Goal: Register for event/course

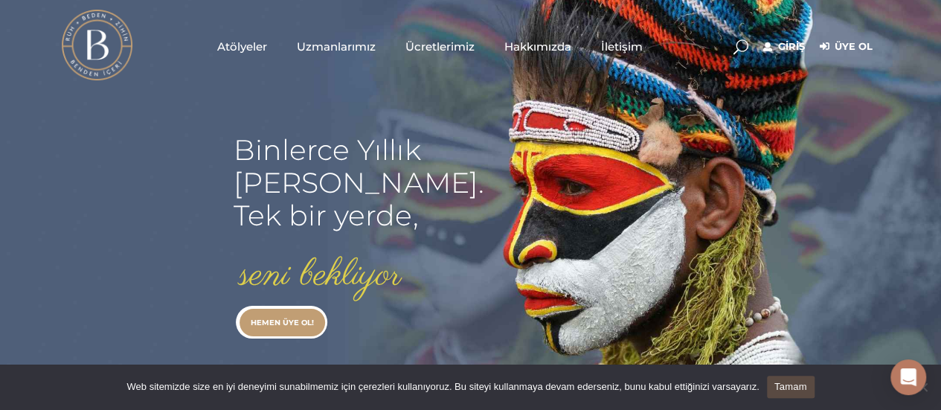
click at [260, 47] on span "Atölyeler" at bounding box center [242, 46] width 50 height 17
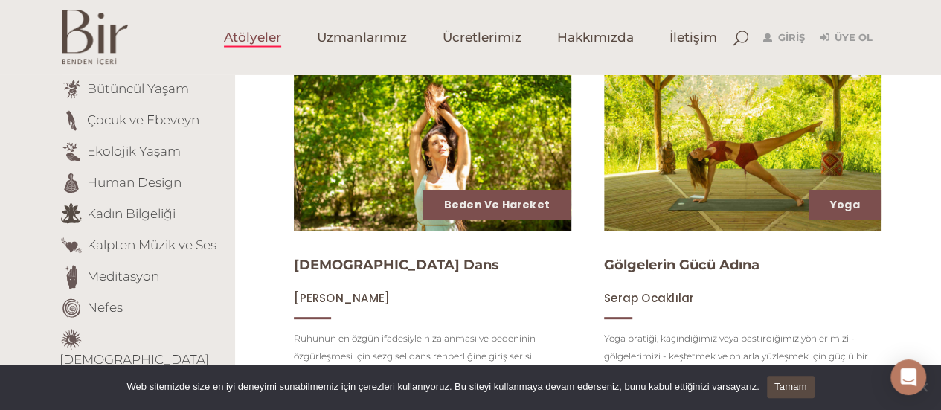
scroll to position [223, 0]
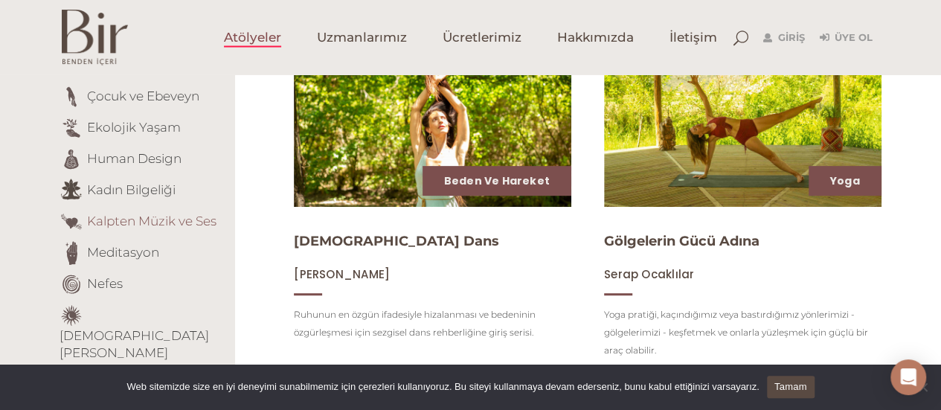
click at [204, 221] on link "Kalpten Müzik ve Ses" at bounding box center [151, 220] width 129 height 15
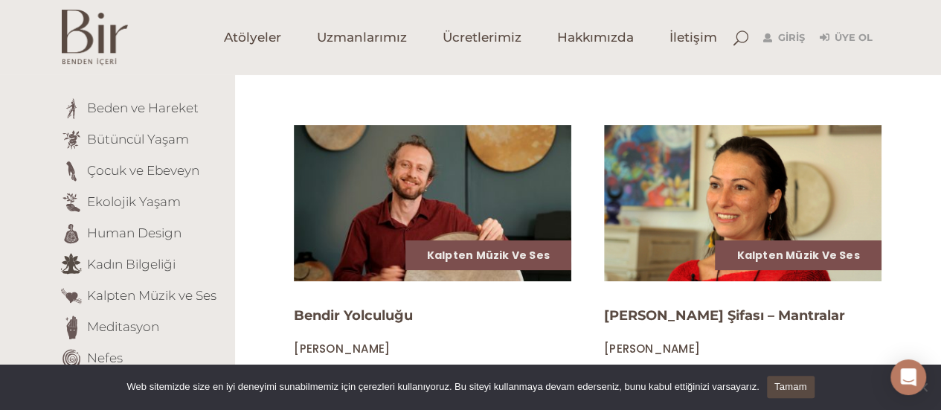
scroll to position [223, 0]
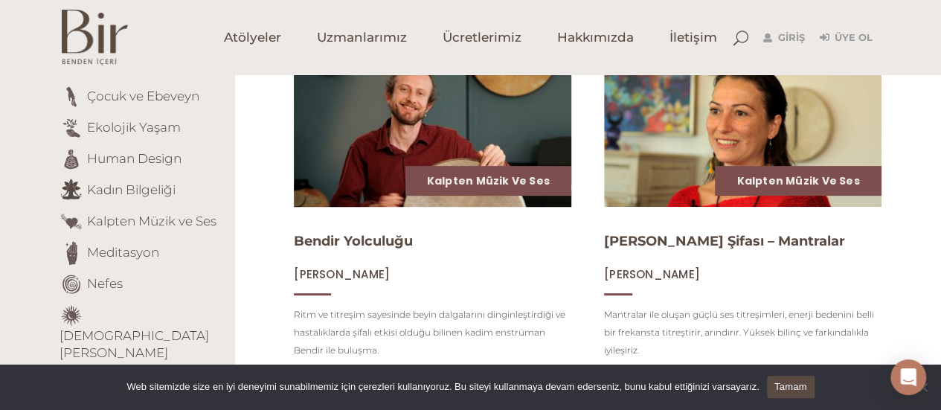
click at [523, 127] on img at bounding box center [433, 128] width 286 height 161
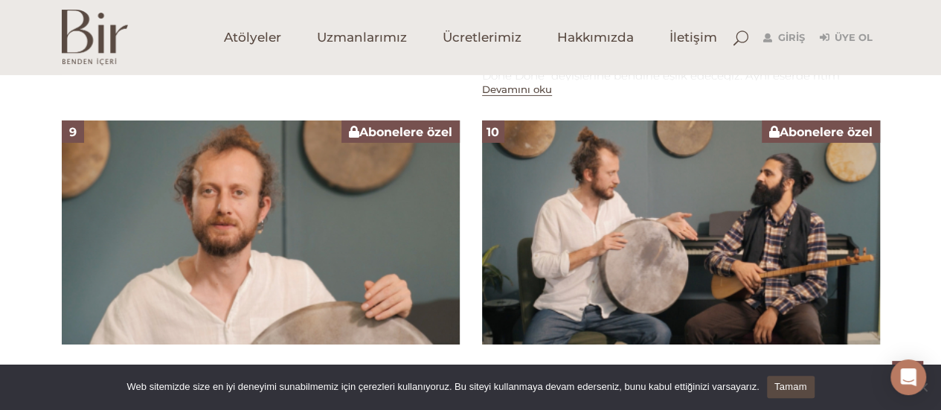
scroll to position [2455, 0]
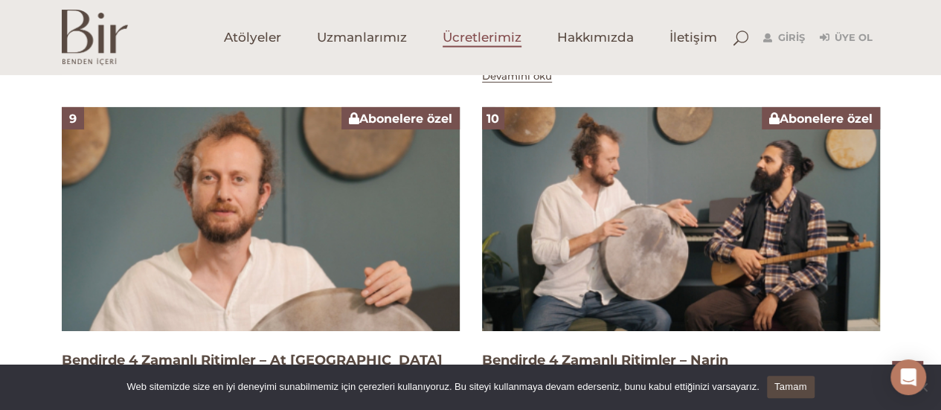
click at [481, 44] on span "Ücretlerimiz" at bounding box center [482, 37] width 79 height 17
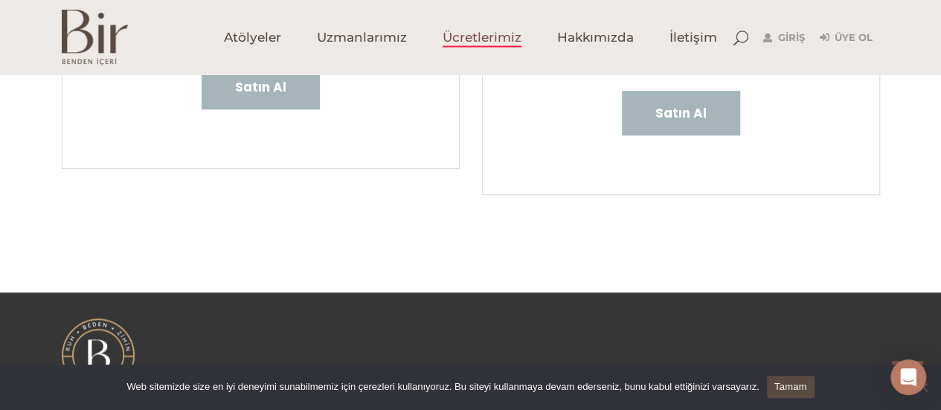
scroll to position [586, 0]
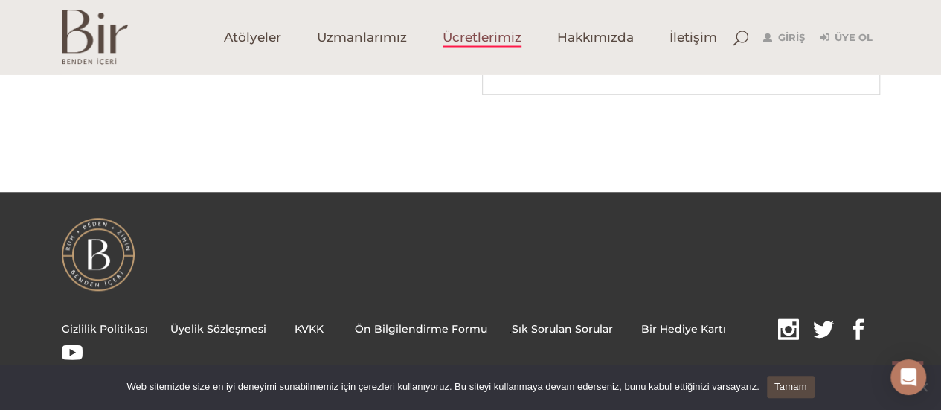
click at [791, 376] on link "Tamam" at bounding box center [791, 387] width 48 height 22
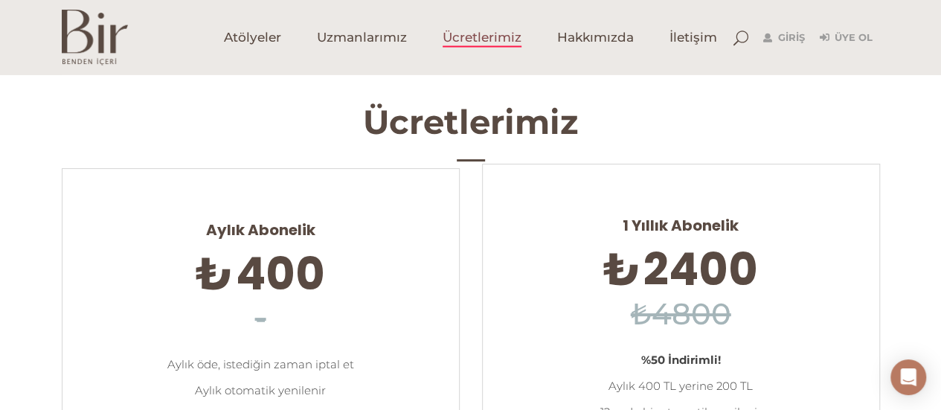
scroll to position [0, 0]
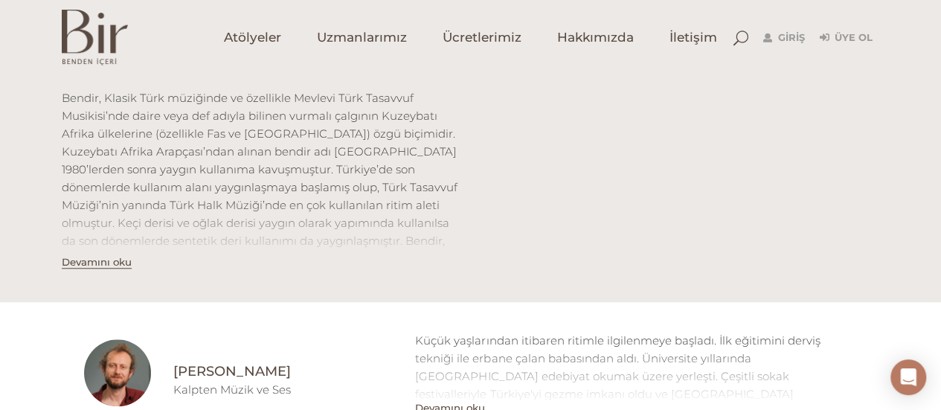
scroll to position [446, 0]
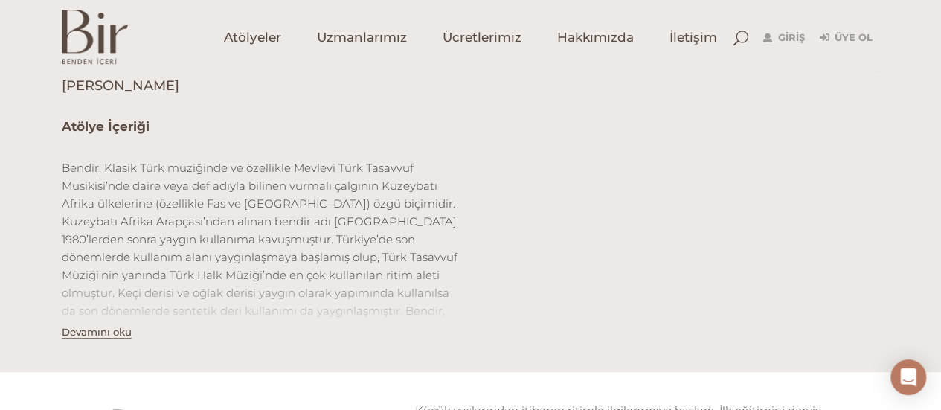
click at [100, 332] on button "Devamını oku" at bounding box center [97, 332] width 70 height 13
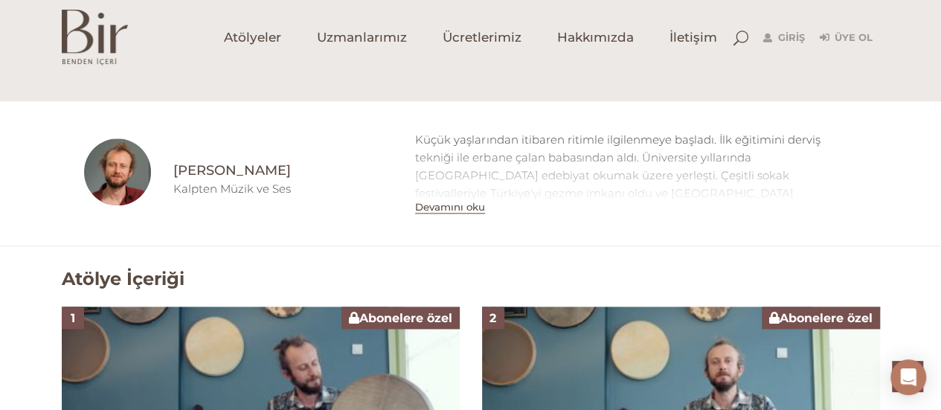
scroll to position [818, 0]
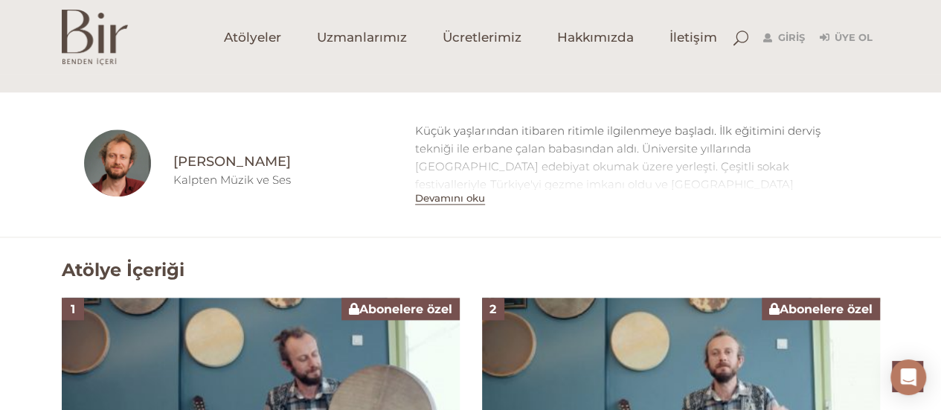
click at [469, 192] on button "Devamını oku" at bounding box center [450, 198] width 70 height 13
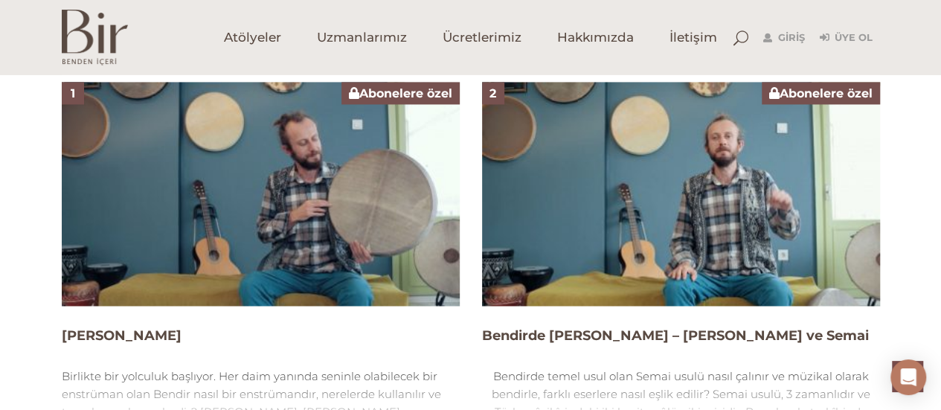
scroll to position [1116, 0]
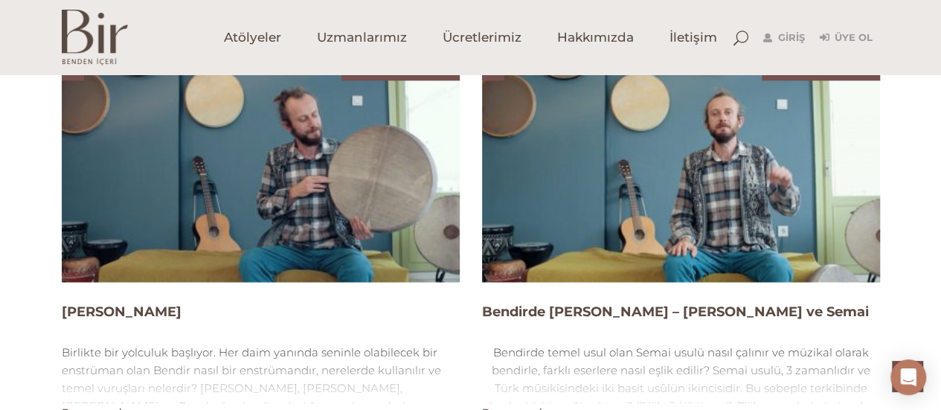
click at [271, 158] on img at bounding box center [261, 170] width 398 height 224
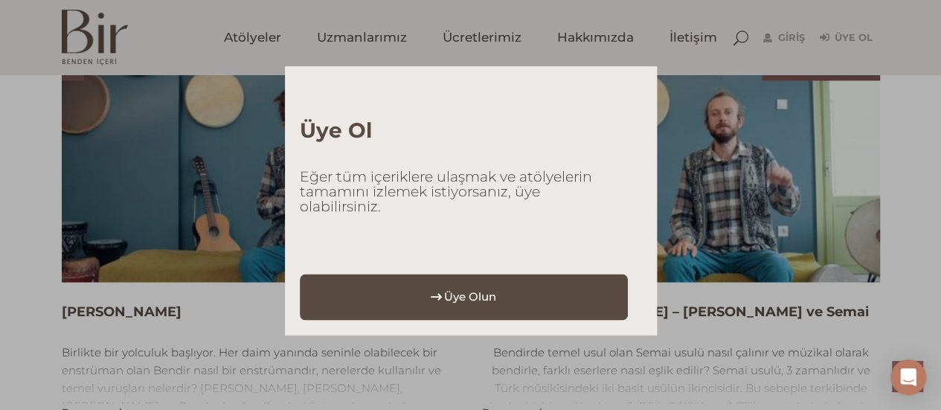
click at [543, 300] on link "Üye Olun" at bounding box center [464, 297] width 329 height 46
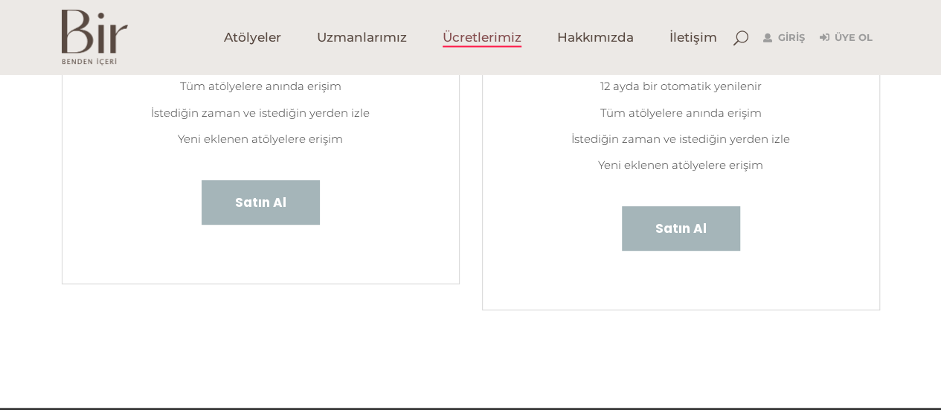
scroll to position [372, 0]
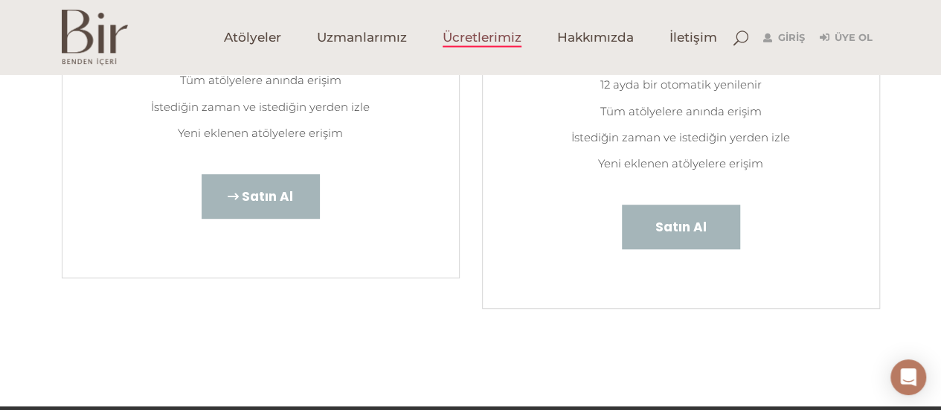
click at [262, 193] on span "Satın Al" at bounding box center [267, 196] width 51 height 19
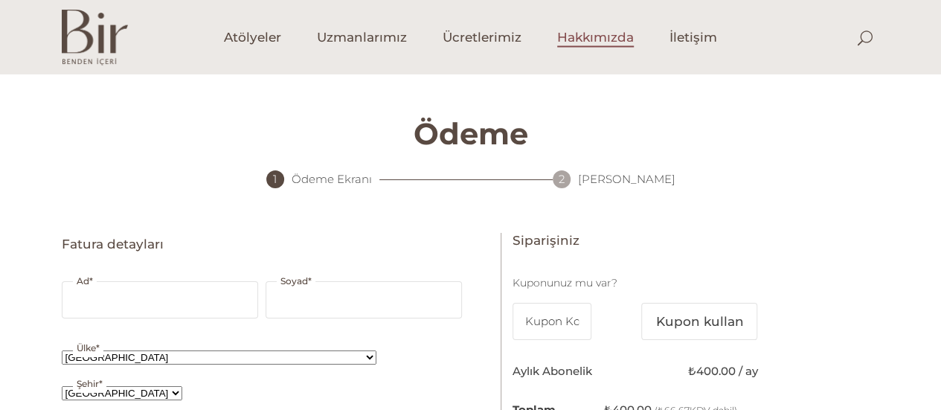
select select "TR34"
